Goal: Task Accomplishment & Management: Use online tool/utility

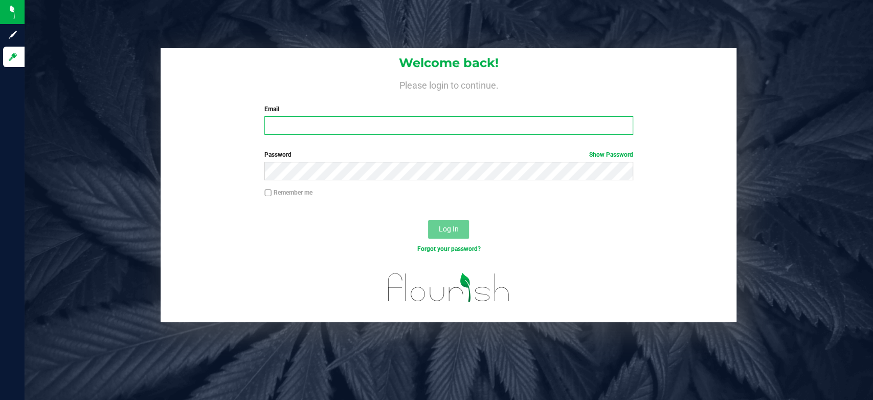
click at [374, 127] on input "Email" at bounding box center [448, 125] width 369 height 18
type input "[EMAIL_ADDRESS][DOMAIN_NAME]"
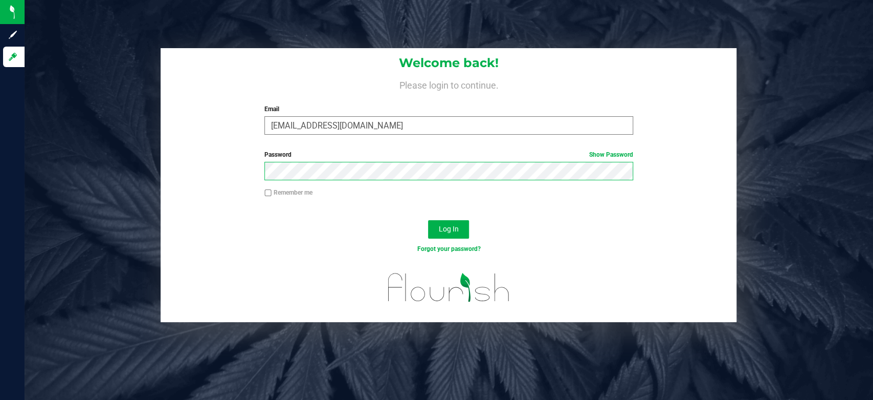
click at [428, 220] on button "Log In" at bounding box center [448, 229] width 41 height 18
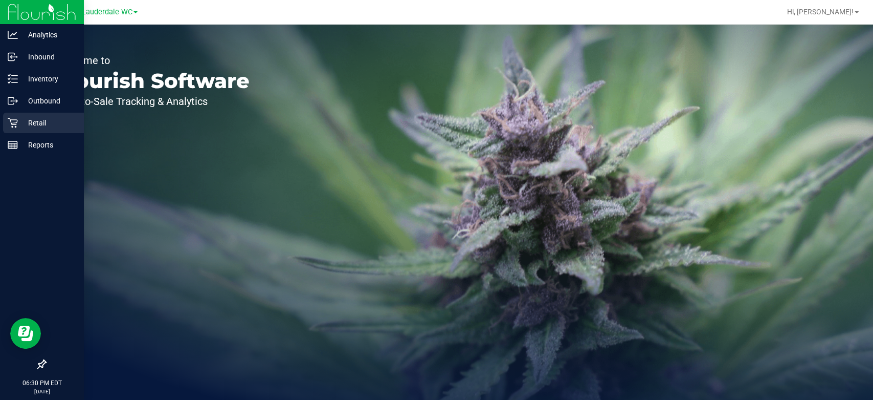
click at [11, 124] on icon at bounding box center [13, 123] width 10 height 10
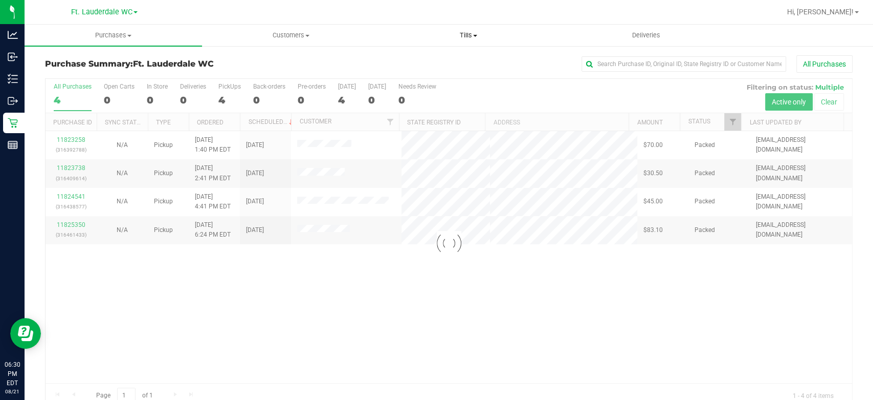
click at [448, 42] on uib-tab-heading "Tills Manage tills Reconcile e-payments" at bounding box center [468, 35] width 176 height 20
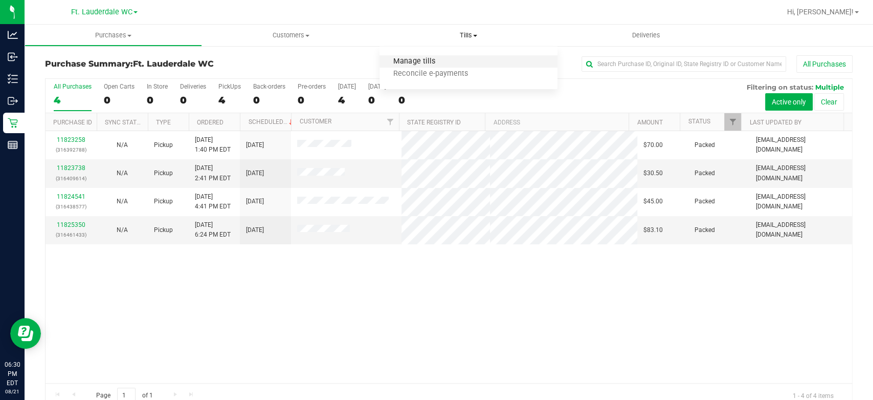
click at [446, 59] on span "Manage tills" at bounding box center [414, 61] width 69 height 9
